Goal: Task Accomplishment & Management: Manage account settings

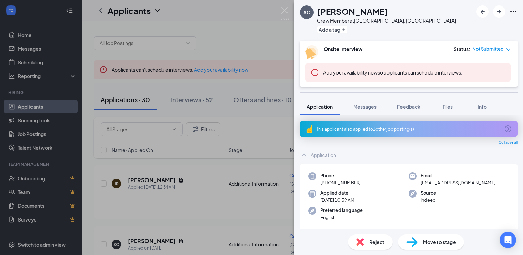
click at [361, 243] on img at bounding box center [360, 243] width 8 height 8
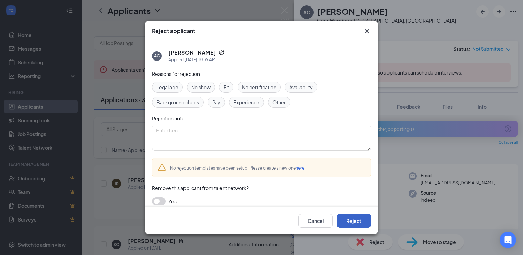
click at [355, 227] on button "Reject" at bounding box center [354, 221] width 34 height 14
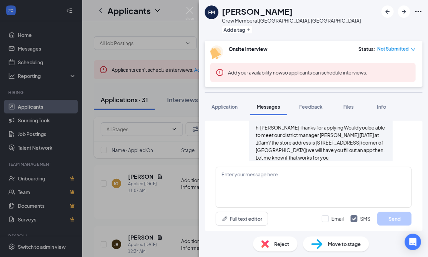
scroll to position [224, 0]
